Goal: Information Seeking & Learning: Learn about a topic

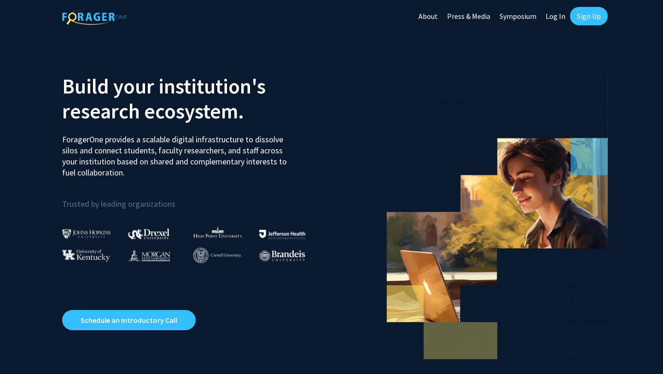
click at [560, 18] on link "Log In" at bounding box center [555, 16] width 29 height 32
select select
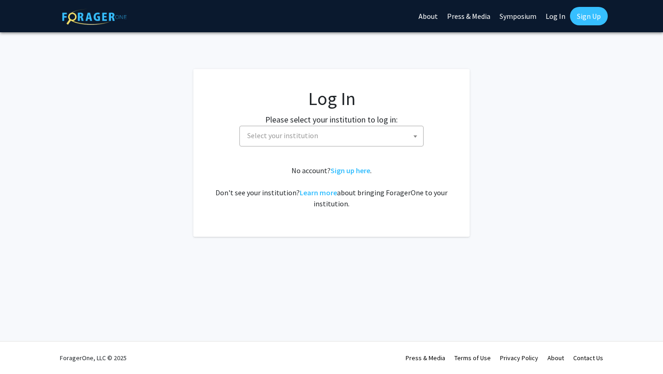
click at [382, 133] on span "Select your institution" at bounding box center [332, 135] width 179 height 19
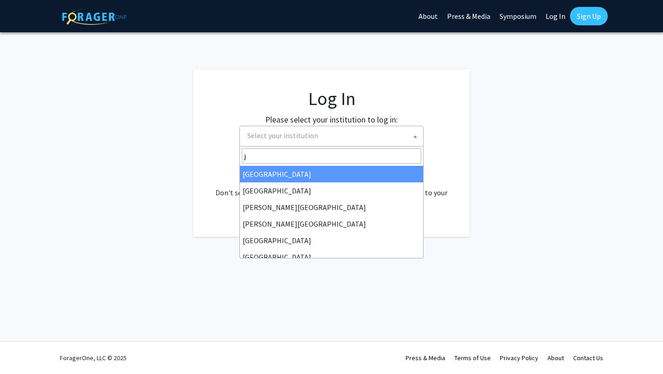
type input "je"
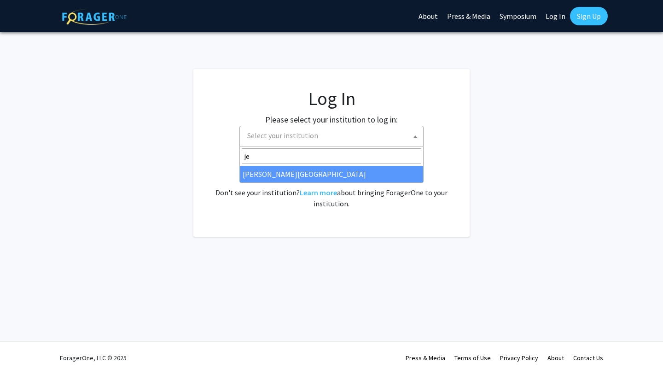
select select "24"
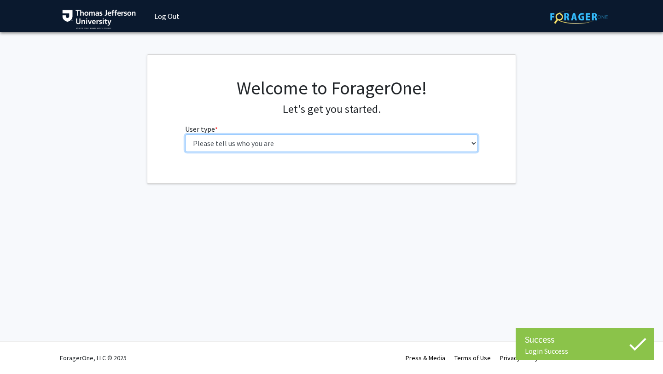
click at [337, 144] on select "Please tell us who you are Undergraduate Student Master's Student Doctoral Cand…" at bounding box center [331, 142] width 293 height 17
select select "2: masters"
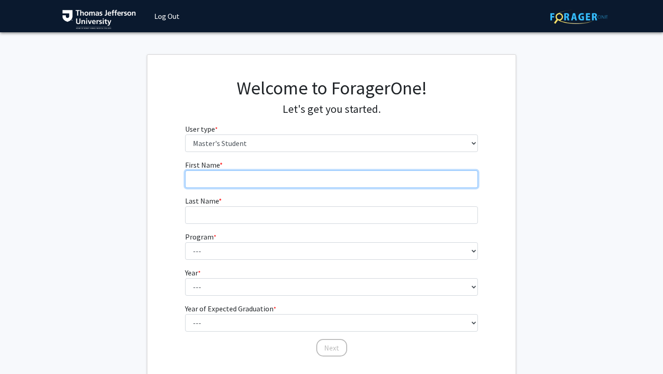
click at [257, 181] on input "First Name * required" at bounding box center [331, 178] width 293 height 17
type input "[PERSON_NAME]"
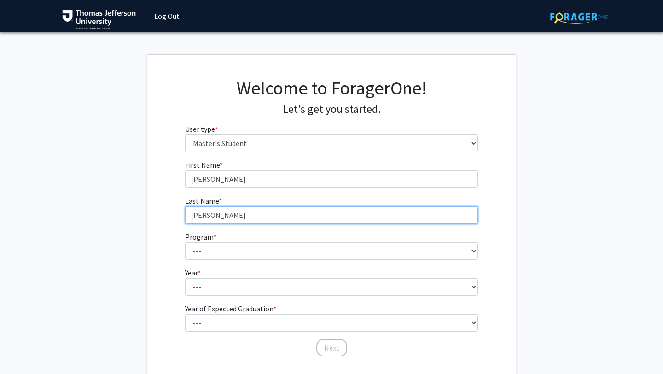
type input "[PERSON_NAME]"
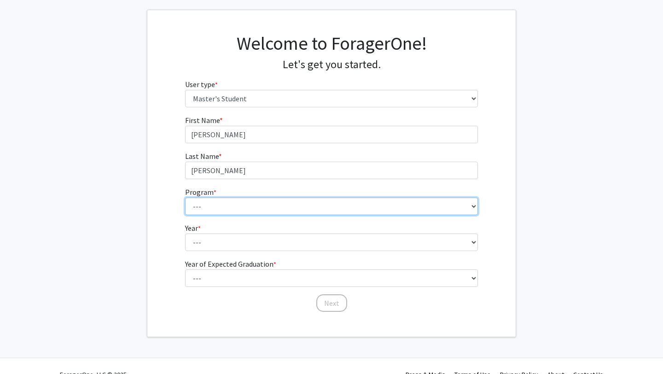
scroll to position [53, 0]
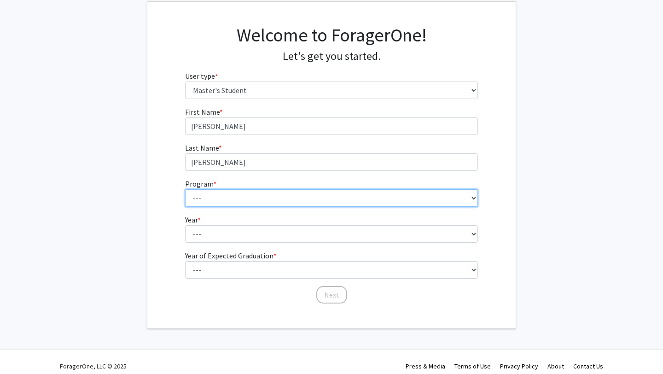
click at [267, 202] on select "--- 4+2 Health Sciences BS/Physician Assistant Studies MS Dual Degree Academic …" at bounding box center [331, 197] width 293 height 17
click at [237, 197] on select "--- 4+2 Health Sciences BS/Physician Assistant Studies MS Dual Degree Academic …" at bounding box center [331, 197] width 293 height 17
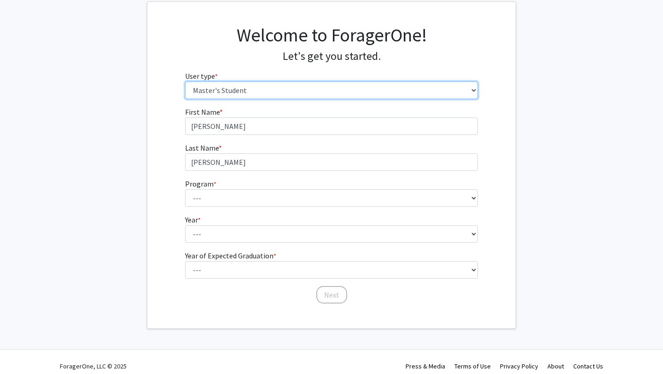
click at [250, 92] on select "Please tell us who you are Undergraduate Student Master's Student Doctoral Cand…" at bounding box center [331, 89] width 293 height 17
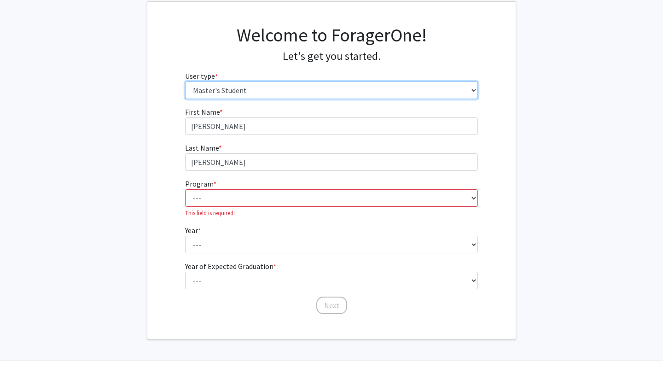
select select "3: doc"
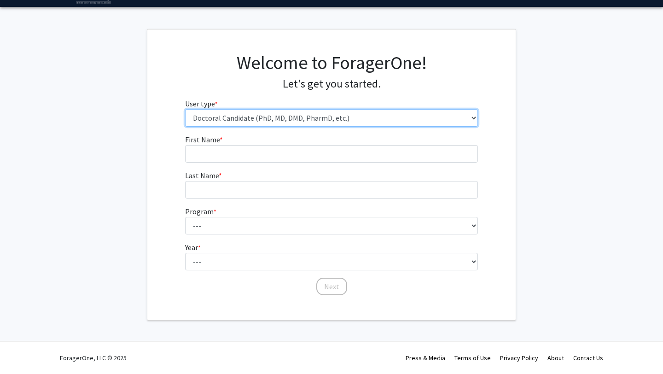
scroll to position [25, 0]
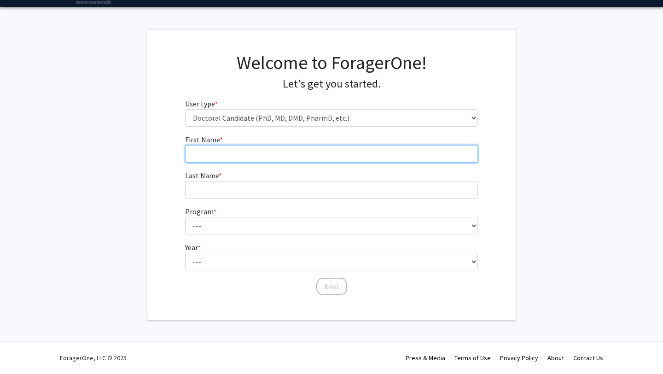
click at [229, 155] on input "First Name * required" at bounding box center [331, 153] width 293 height 17
type input "[PERSON_NAME]"
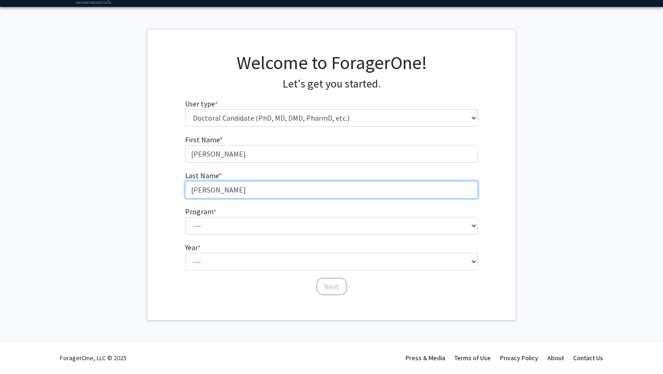
type input "[PERSON_NAME]"
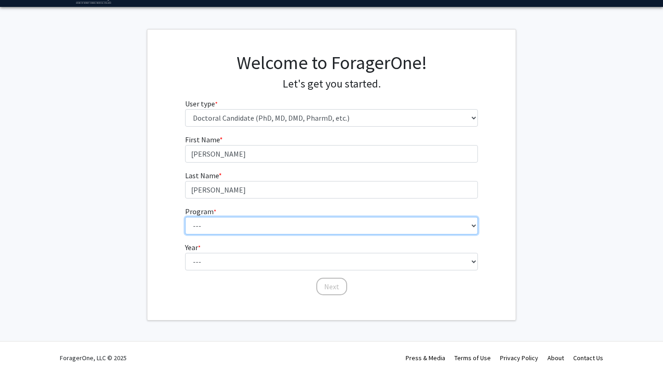
click at [207, 225] on select "--- Accelerated 3+3 BS in Health Sciences/Doctor of [MEDICAL_DATA] Accelerated …" at bounding box center [331, 225] width 293 height 17
select select "35: 815"
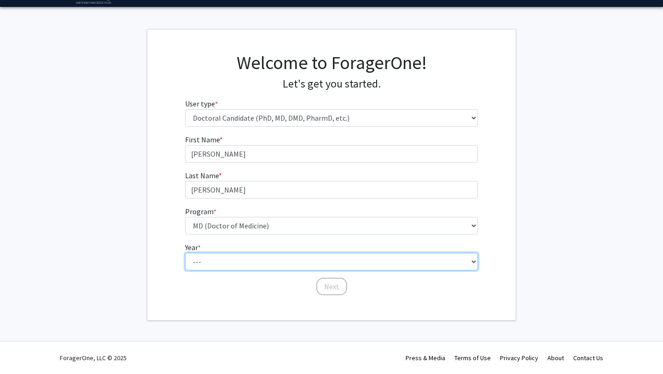
click at [231, 262] on select "--- First Year Second Year Third Year Fourth Year Fifth Year Sixth Year Seventh…" at bounding box center [331, 261] width 293 height 17
select select "1: first_year"
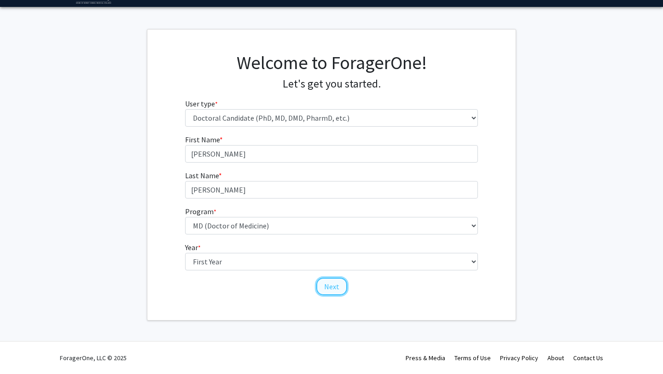
click at [330, 289] on button "Next" at bounding box center [331, 285] width 31 height 17
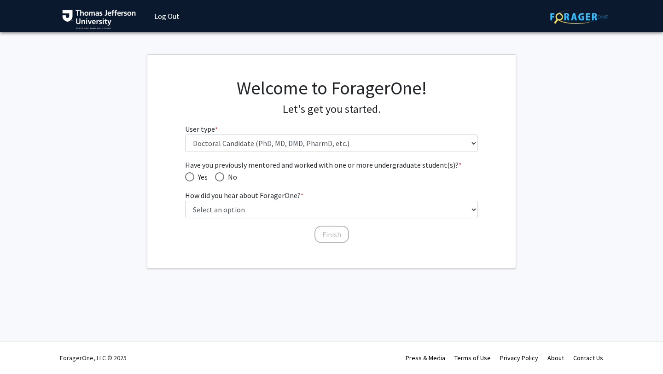
scroll to position [0, 0]
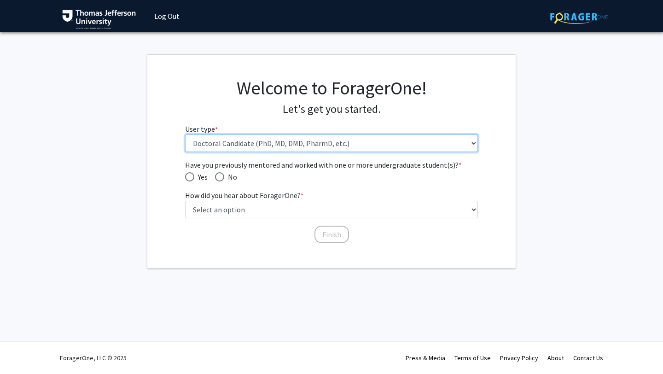
click at [219, 141] on select "Please tell us who you are Undergraduate Student Master's Student Doctoral Cand…" at bounding box center [331, 142] width 293 height 17
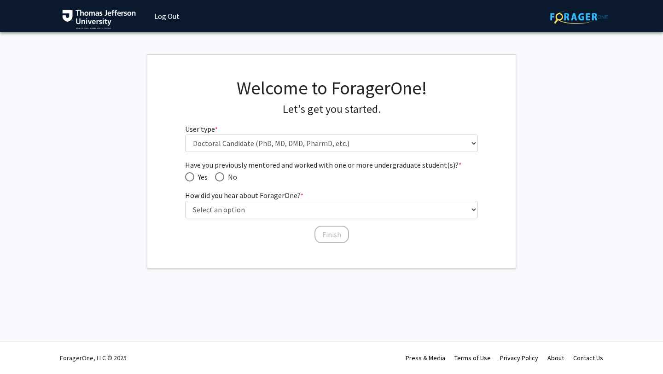
click at [190, 177] on span "Have you previously mentored and worked with one or more undergraduate student(…" at bounding box center [189, 176] width 9 height 9
click at [190, 177] on input "Yes" at bounding box center [189, 176] width 9 height 9
radio input "true"
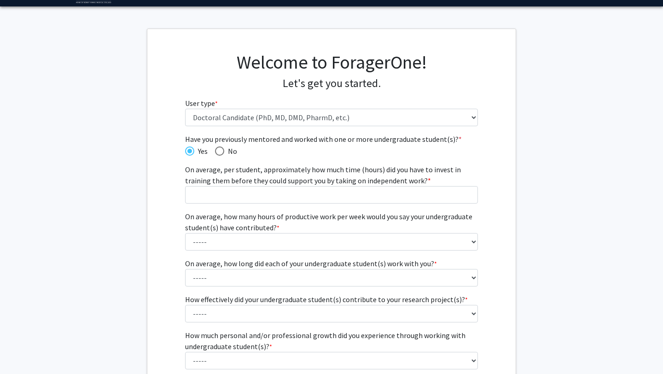
scroll to position [26, 0]
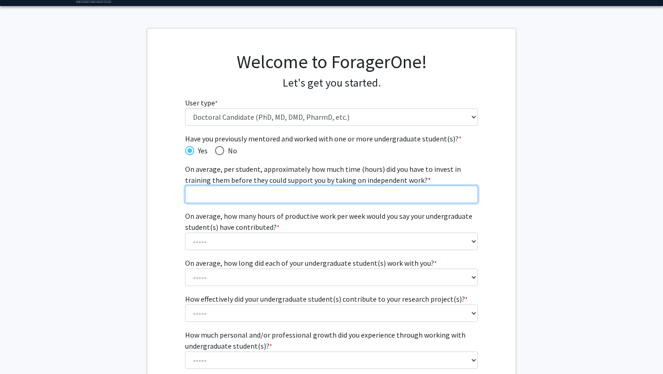
click at [218, 196] on input "On average, per student, approximately how much time (hours) did you have to in…" at bounding box center [331, 193] width 293 height 17
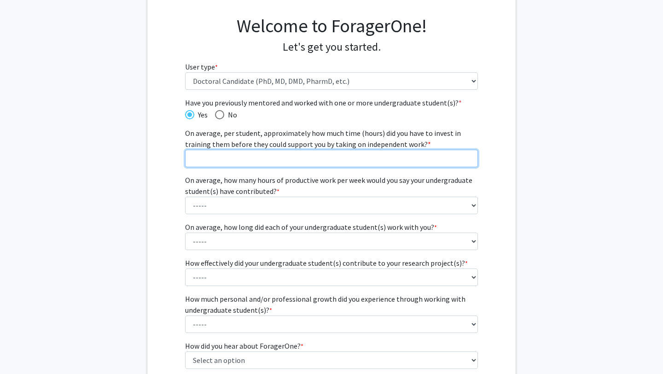
scroll to position [0, 0]
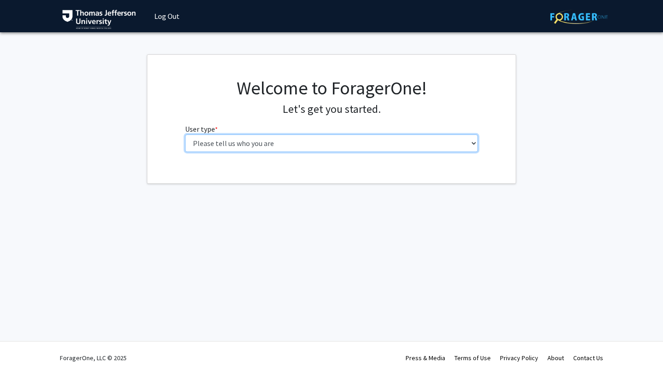
click at [280, 149] on select "Please tell us who you are Undergraduate Student Master's Student Doctoral Cand…" at bounding box center [331, 142] width 293 height 17
select select "3: doc"
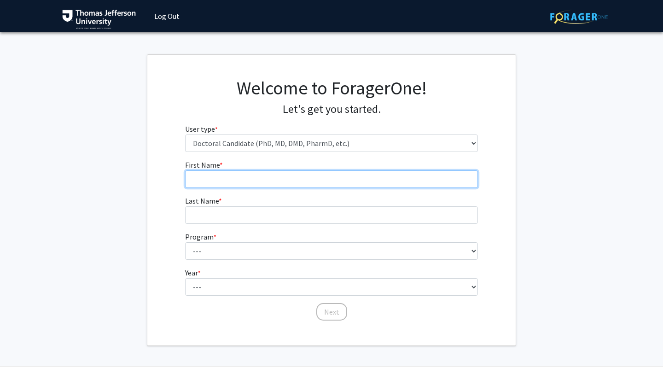
click at [272, 181] on input "First Name * required" at bounding box center [331, 178] width 293 height 17
type input "[PERSON_NAME]"
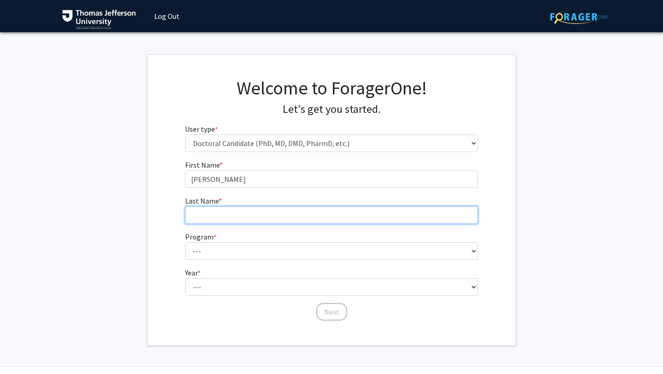
click at [249, 215] on input "Last Name * required" at bounding box center [331, 214] width 293 height 17
type input "[PERSON_NAME]"
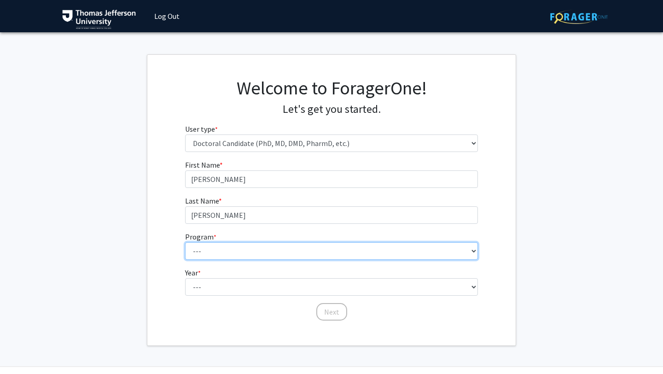
click at [243, 251] on select "--- Accelerated 3+3 BS in Health Sciences/Doctor of [MEDICAL_DATA] Accelerated …" at bounding box center [331, 250] width 293 height 17
select select "35: 815"
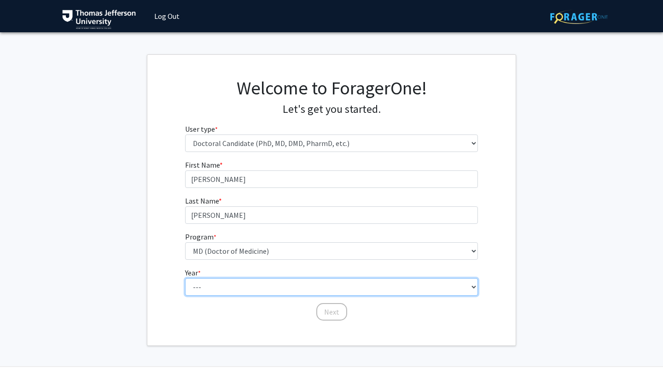
click at [229, 282] on select "--- First Year Second Year Third Year Fourth Year Fifth Year Sixth Year Seventh…" at bounding box center [331, 286] width 293 height 17
select select "1: first_year"
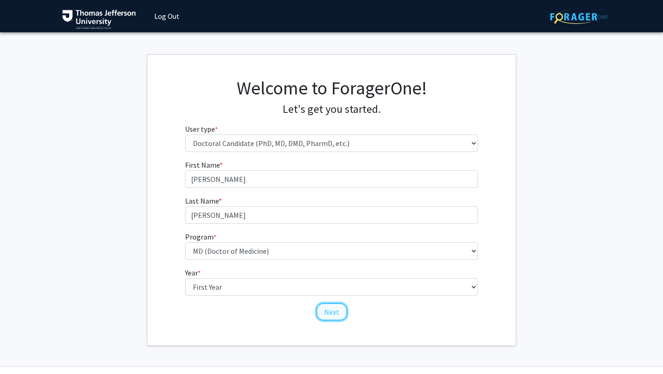
click at [343, 315] on button "Next" at bounding box center [331, 311] width 31 height 17
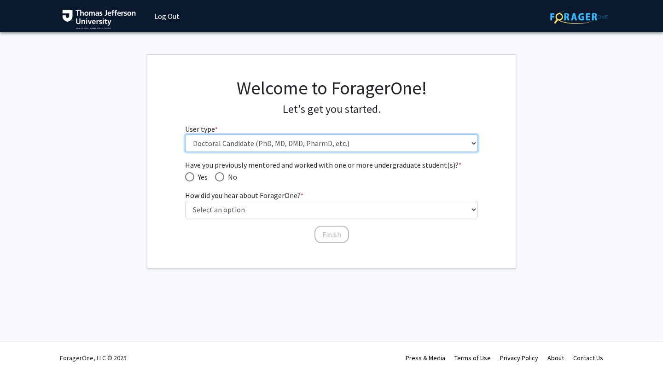
click at [241, 143] on select "Please tell us who you are Undergraduate Student Master's Student Doctoral Cand…" at bounding box center [331, 142] width 293 height 17
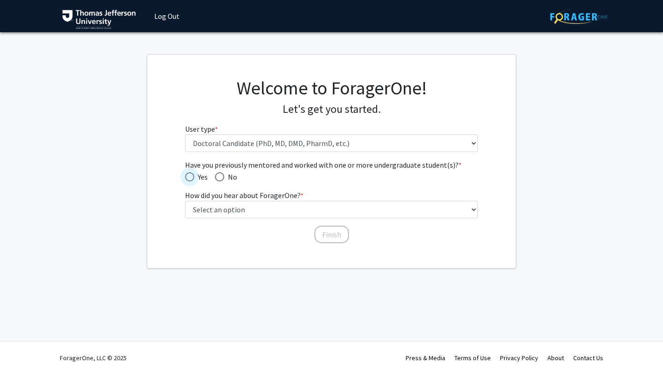
click at [191, 173] on span "Have you previously mentored and worked with one or more undergraduate student(…" at bounding box center [189, 176] width 9 height 9
click at [191, 173] on input "Yes" at bounding box center [189, 176] width 9 height 9
radio input "true"
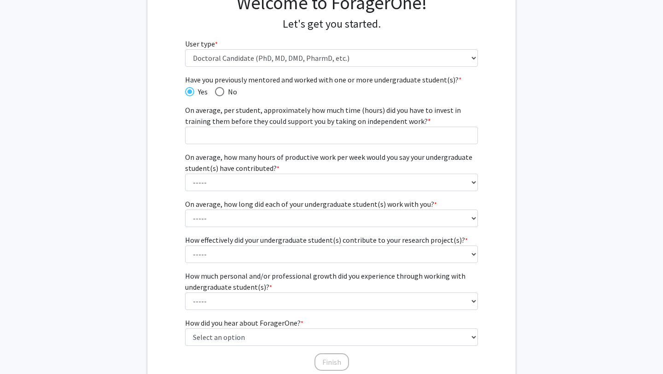
scroll to position [71, 0]
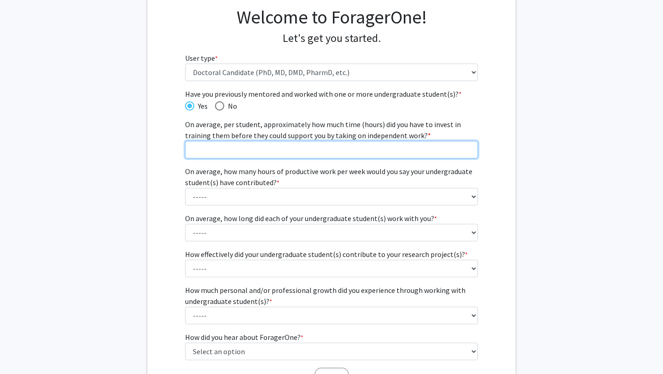
click at [223, 143] on input "On average, per student, approximately how much time (hours) did you have to in…" at bounding box center [331, 149] width 293 height 17
type input "20"
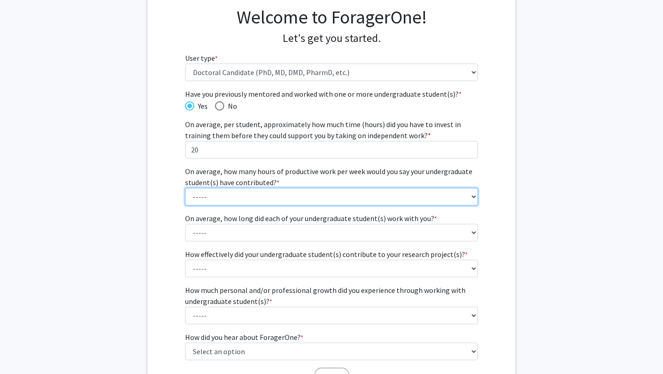
click at [217, 197] on select "----- 1 - 5 hours 6 - 10 hours 11 - 15 hours 16 - 20 hours 21 - 30 hours 31 - 4…" at bounding box center [331, 196] width 293 height 17
select select "1: 1 - 5 hours"
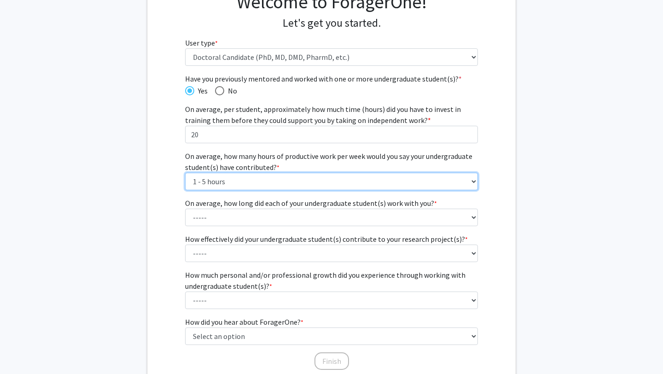
scroll to position [92, 0]
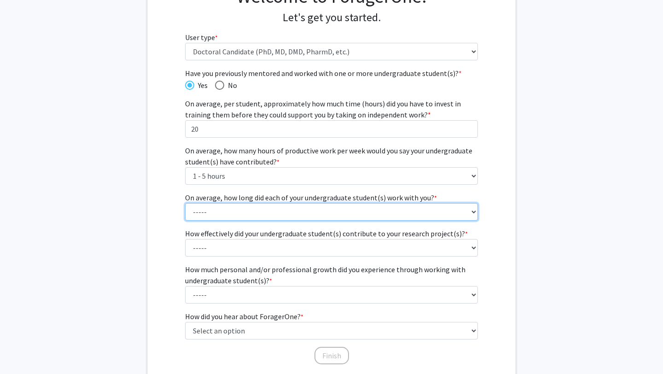
click at [214, 208] on select "----- 1 - 3 months 3 - 6 months 6 months - 1 year 1 - 2 years 2 - 3 years 3 - 4…" at bounding box center [331, 211] width 293 height 17
select select "1: 1 - 3 months"
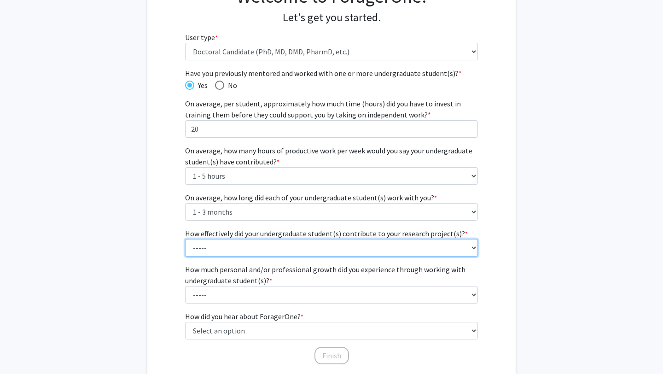
click at [221, 246] on select "----- 1 (Minimally) 2 3 (Moderately) 4 5 (Significantly)" at bounding box center [331, 247] width 293 height 17
select select "3: 3"
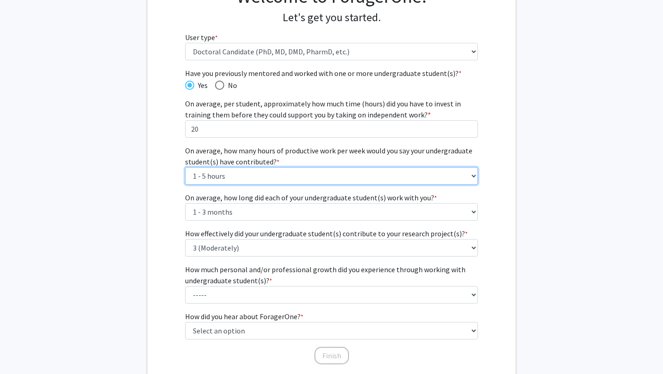
click at [232, 173] on select "----- 1 - 5 hours 6 - 10 hours 11 - 15 hours 16 - 20 hours 21 - 30 hours 31 - 4…" at bounding box center [331, 175] width 293 height 17
select select "2: 6 - 10 hours"
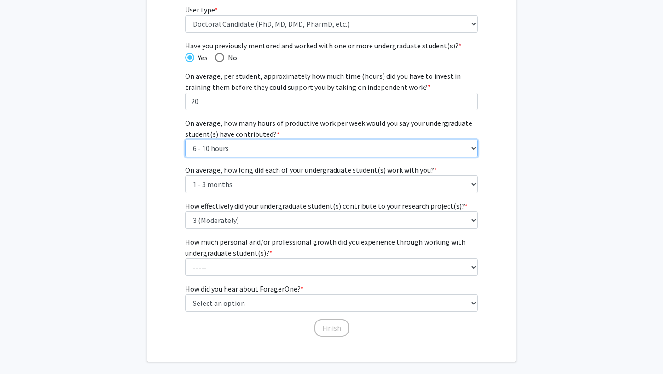
scroll to position [134, 0]
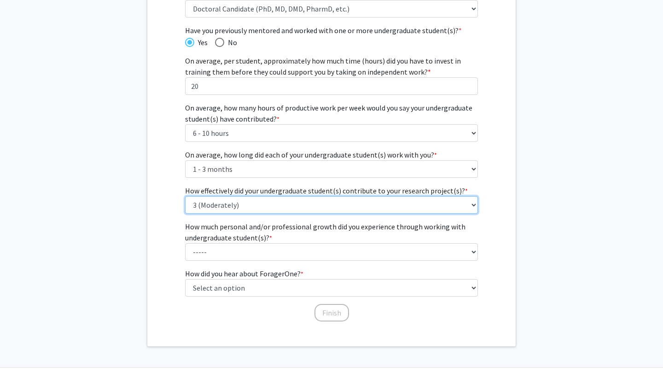
click at [251, 208] on select "----- 1 (Minimally) 2 3 (Moderately) 4 5 (Significantly)" at bounding box center [331, 204] width 293 height 17
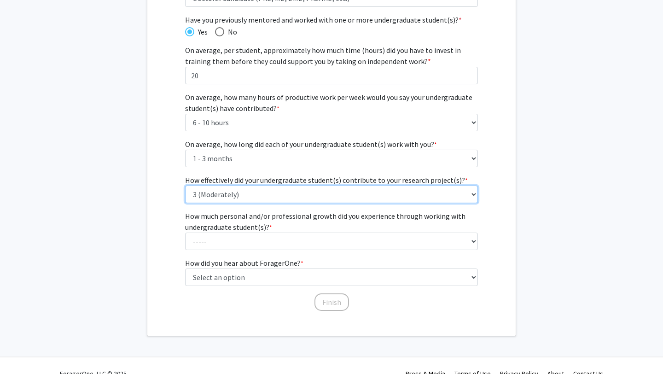
scroll to position [150, 0]
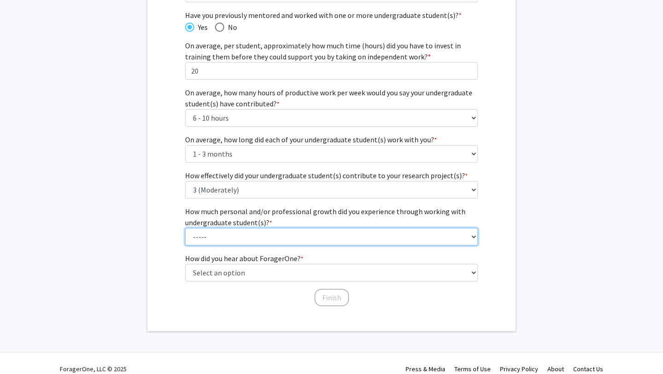
click at [247, 230] on select "----- 1 (Minimal) 2 3 (Moderate) 4 5 (Significant)" at bounding box center [331, 236] width 293 height 17
select select "4: 4"
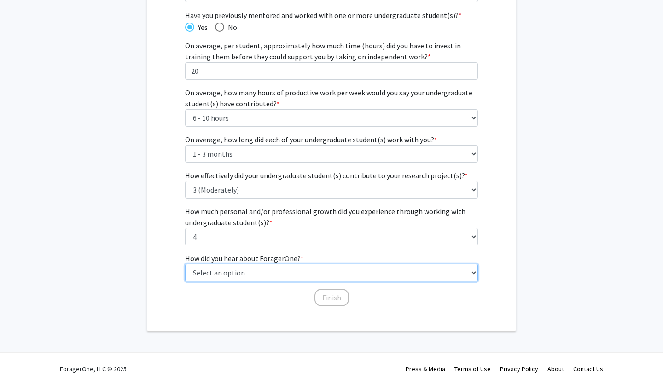
click at [282, 272] on select "Select an option Peer/student recommendation Faculty/staff recommendation Unive…" at bounding box center [331, 272] width 293 height 17
select select "3: university_website"
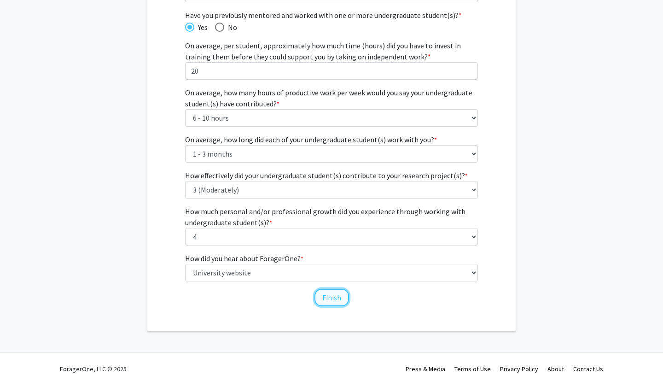
click at [326, 299] on button "Finish" at bounding box center [331, 297] width 35 height 17
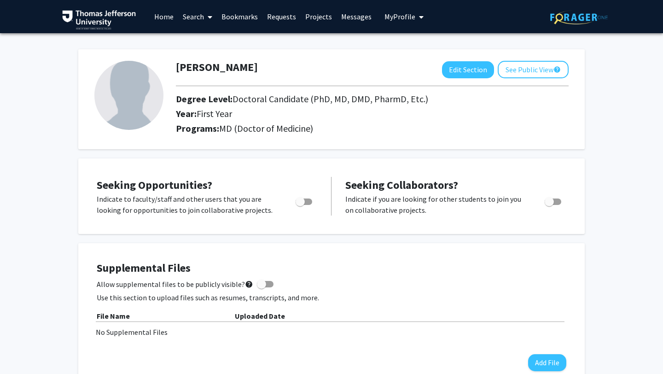
click at [164, 19] on link "Home" at bounding box center [164, 16] width 29 height 32
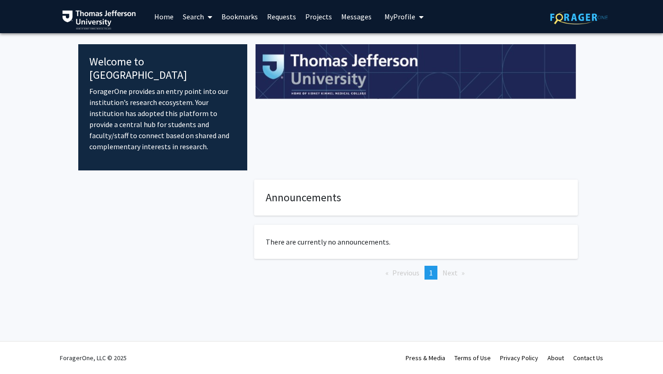
click at [198, 16] on link "Search" at bounding box center [197, 16] width 39 height 32
click at [208, 42] on span "Faculty/Staff" at bounding box center [212, 42] width 68 height 18
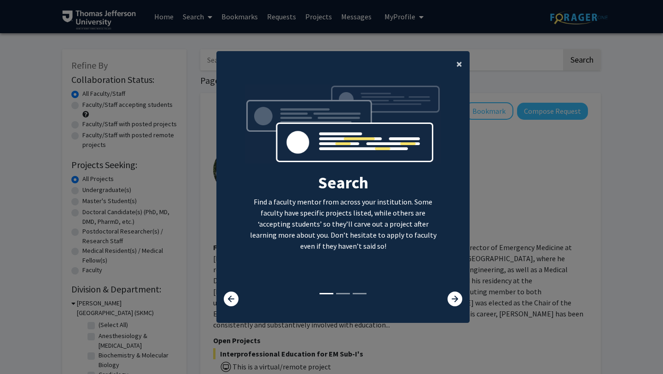
click at [455, 65] on button "×" at bounding box center [459, 64] width 21 height 26
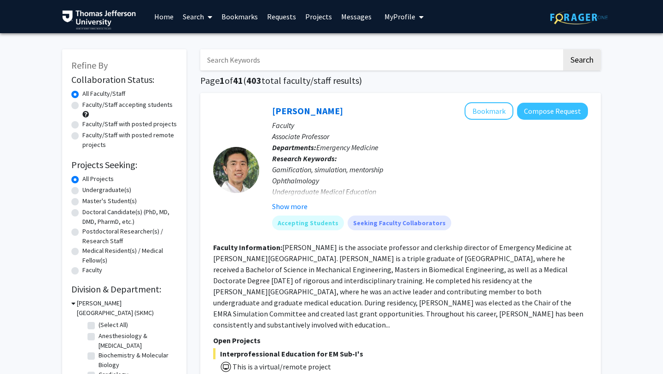
click at [82, 211] on label "Doctoral Candidate(s) (PhD, MD, DMD, PharmD, etc.)" at bounding box center [129, 216] width 95 height 19
click at [82, 211] on input "Doctoral Candidate(s) (PhD, MD, DMD, PharmD, etc.)" at bounding box center [85, 210] width 6 height 6
radio input "true"
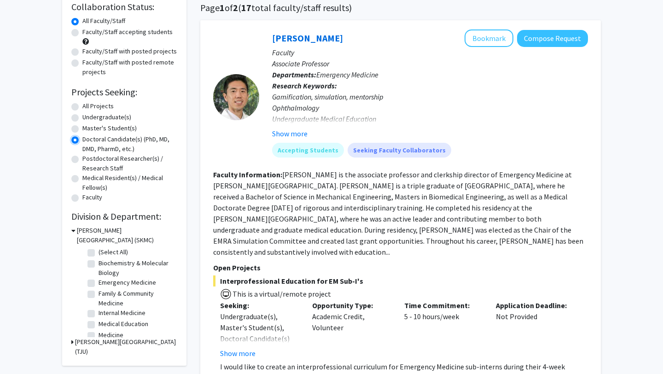
scroll to position [106, 0]
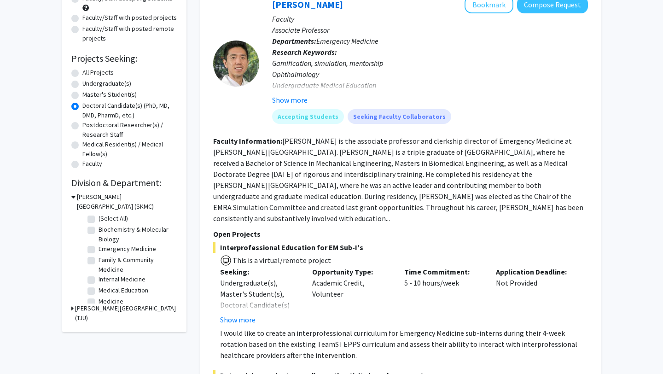
click at [70, 308] on div "Refine By Collaboration Status: Collaboration Status All Faculty/Staff Collabor…" at bounding box center [124, 137] width 124 height 389
click at [75, 309] on h3 "[PERSON_NAME][GEOGRAPHIC_DATA] (TJU)" at bounding box center [126, 312] width 102 height 19
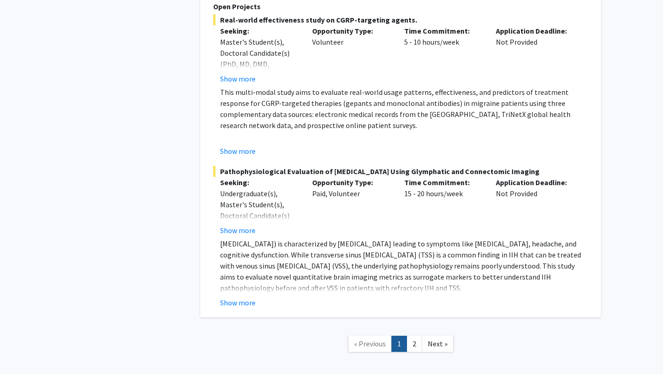
scroll to position [5478, 0]
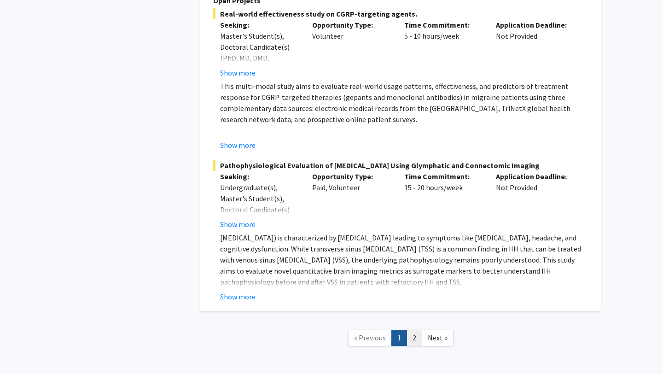
click at [412, 329] on link "2" at bounding box center [414, 337] width 16 height 16
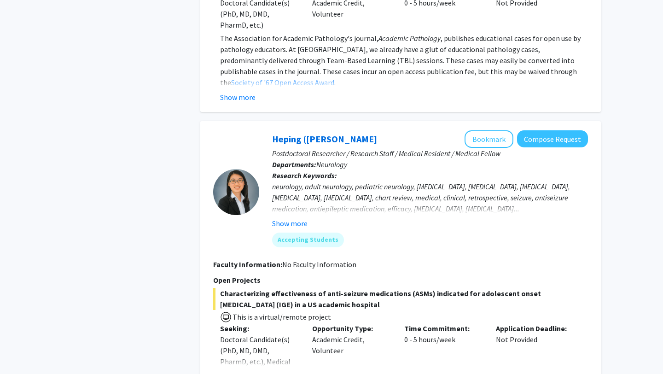
scroll to position [2132, 0]
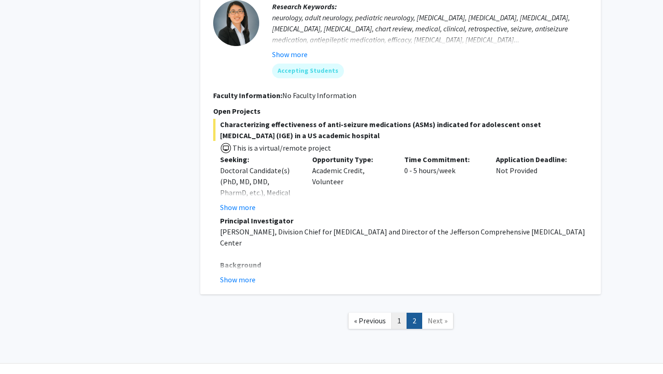
click at [399, 312] on link "1" at bounding box center [399, 320] width 16 height 16
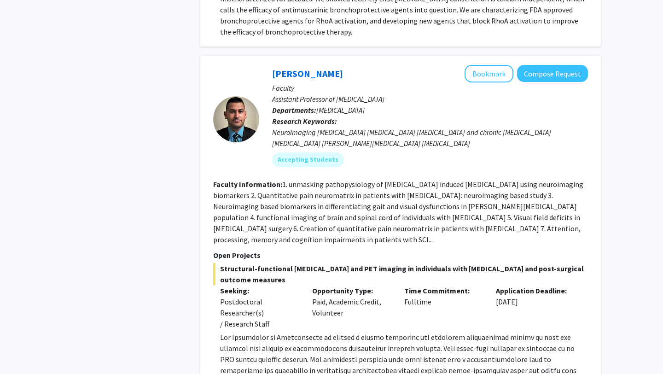
scroll to position [1369, 0]
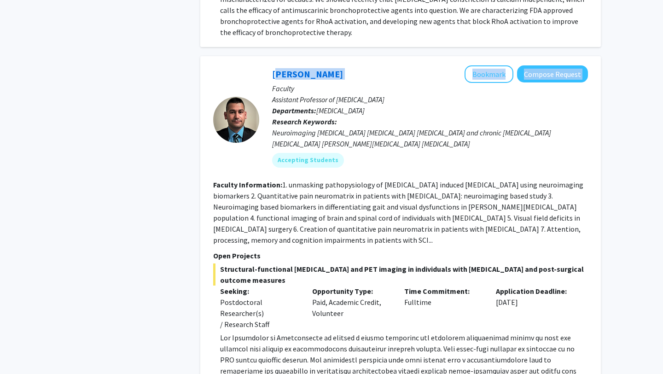
drag, startPoint x: 346, startPoint y: 62, endPoint x: 268, endPoint y: 62, distance: 77.3
click at [268, 65] on div "[PERSON_NAME] Bookmark Compose Request Faculty Assistant Professor of [MEDICAL_…" at bounding box center [423, 119] width 329 height 109
click at [282, 68] on link "[PERSON_NAME]" at bounding box center [307, 74] width 71 height 12
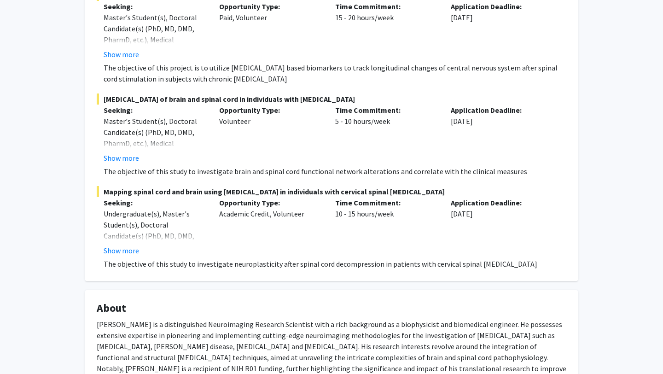
scroll to position [459, 0]
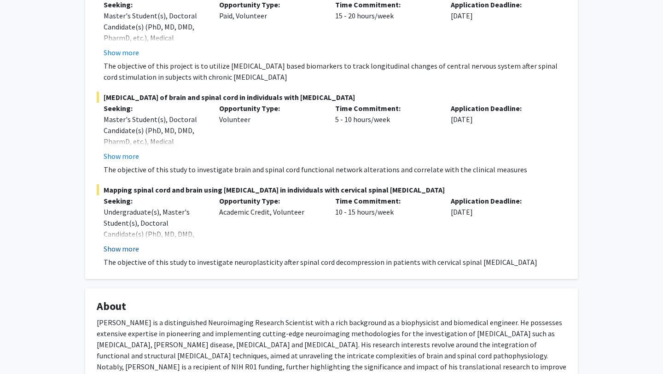
click at [130, 251] on button "Show more" at bounding box center [121, 248] width 35 height 11
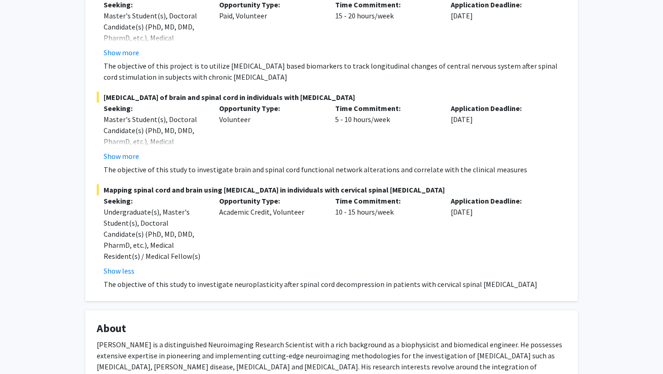
scroll to position [0, 0]
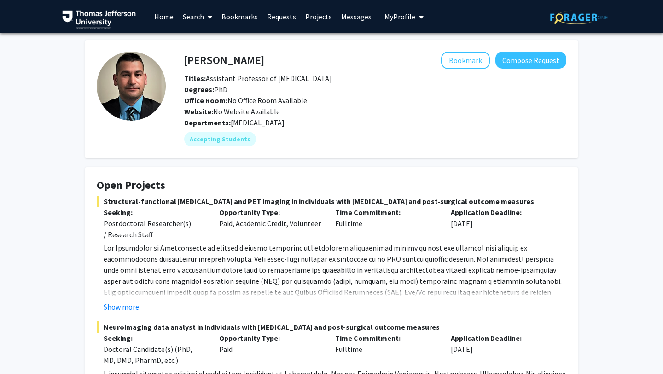
drag, startPoint x: 268, startPoint y: 63, endPoint x: 181, endPoint y: 58, distance: 86.7
click at [181, 58] on div "[PERSON_NAME] Bookmark Compose Request" at bounding box center [375, 60] width 396 height 17
drag, startPoint x: 260, startPoint y: 58, endPoint x: 185, endPoint y: 61, distance: 75.5
click at [185, 61] on div "[PERSON_NAME] Bookmark Compose Request" at bounding box center [375, 60] width 396 height 17
copy h4 "[PERSON_NAME]"
